Goal: Check status

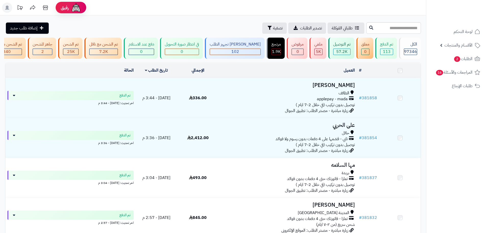
click at [315, 102] on div "applepay - mada" at bounding box center [288, 99] width 134 height 6
